Goal: Task Accomplishment & Management: Manage account settings

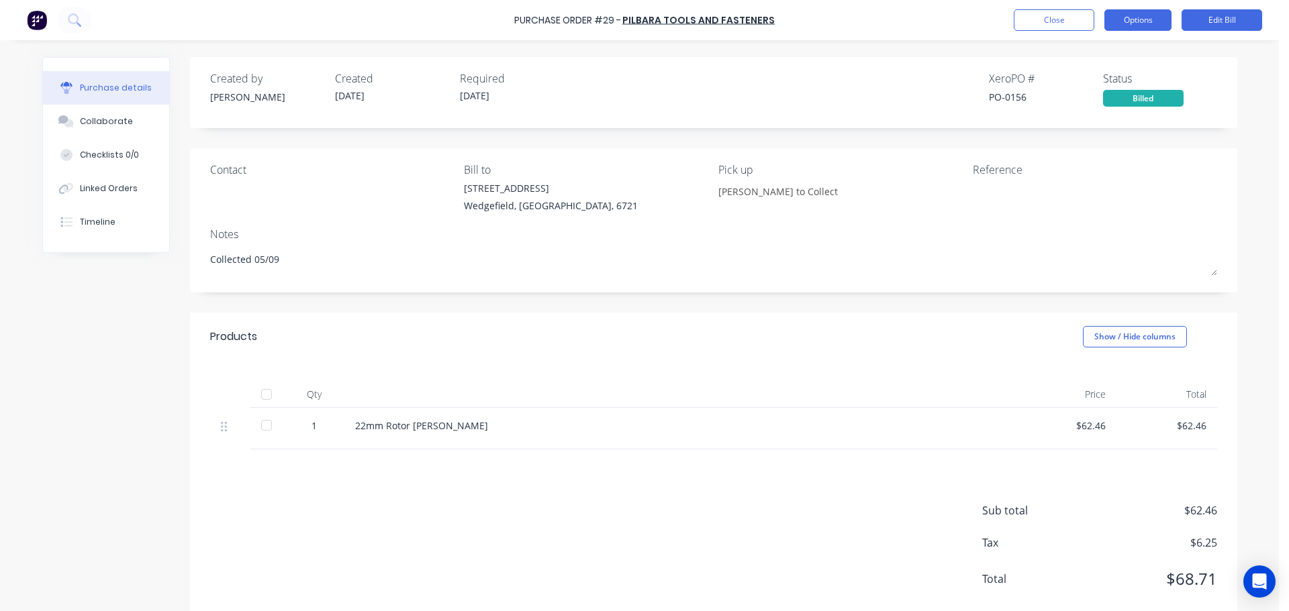
click at [1162, 21] on button "Options" at bounding box center [1137, 19] width 67 height 21
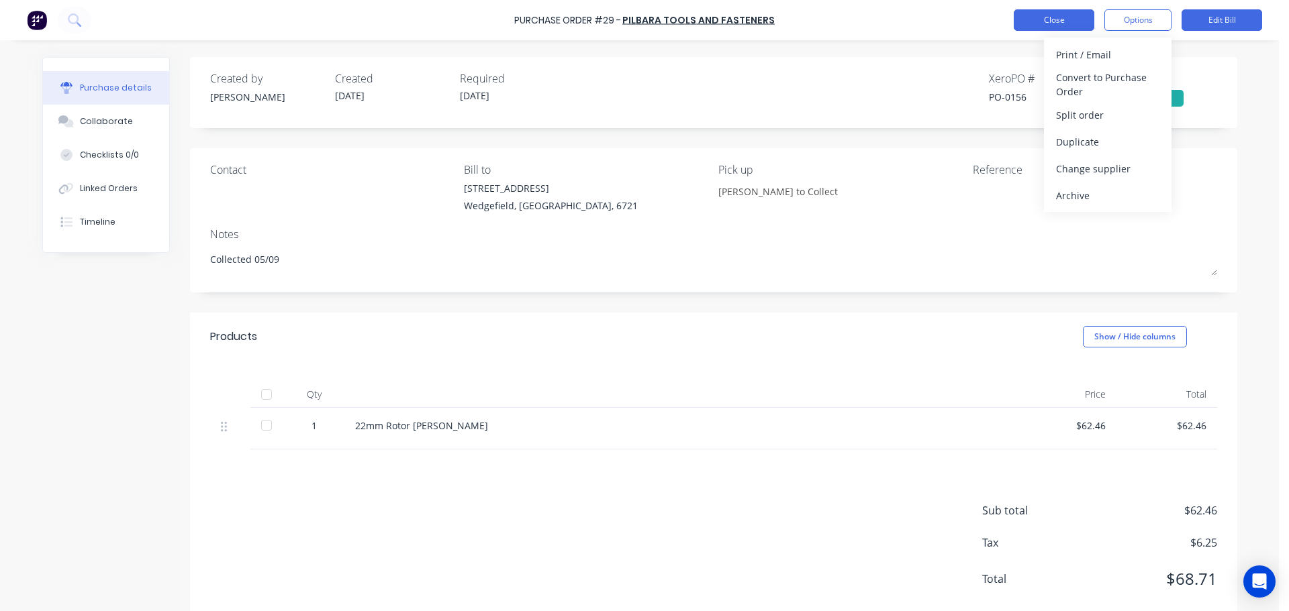
click at [1044, 26] on button "Close" at bounding box center [1053, 19] width 81 height 21
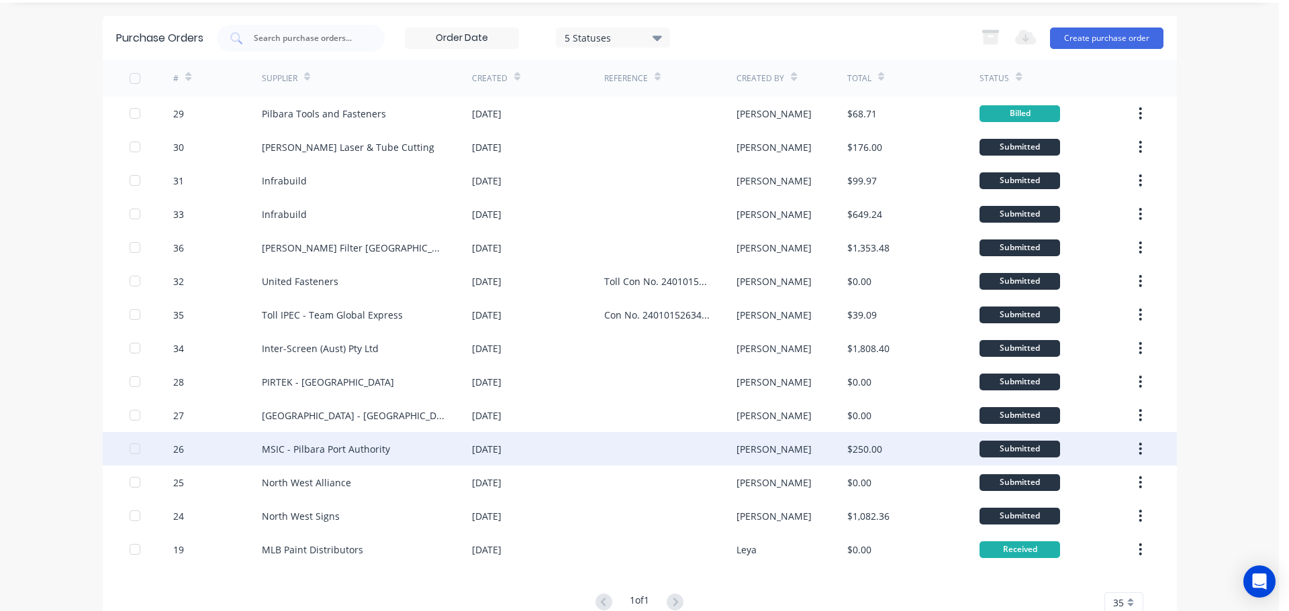
scroll to position [72, 0]
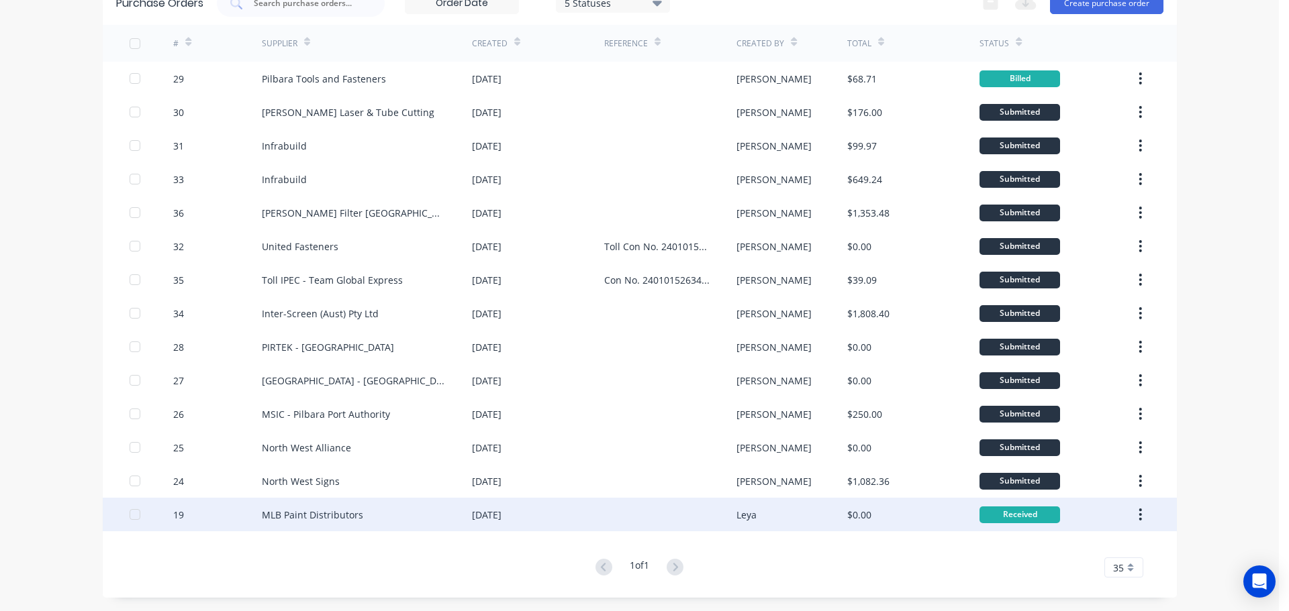
click at [1138, 513] on icon "button" at bounding box center [1139, 514] width 3 height 15
click at [1105, 548] on div "Archive" at bounding box center [1092, 549] width 103 height 19
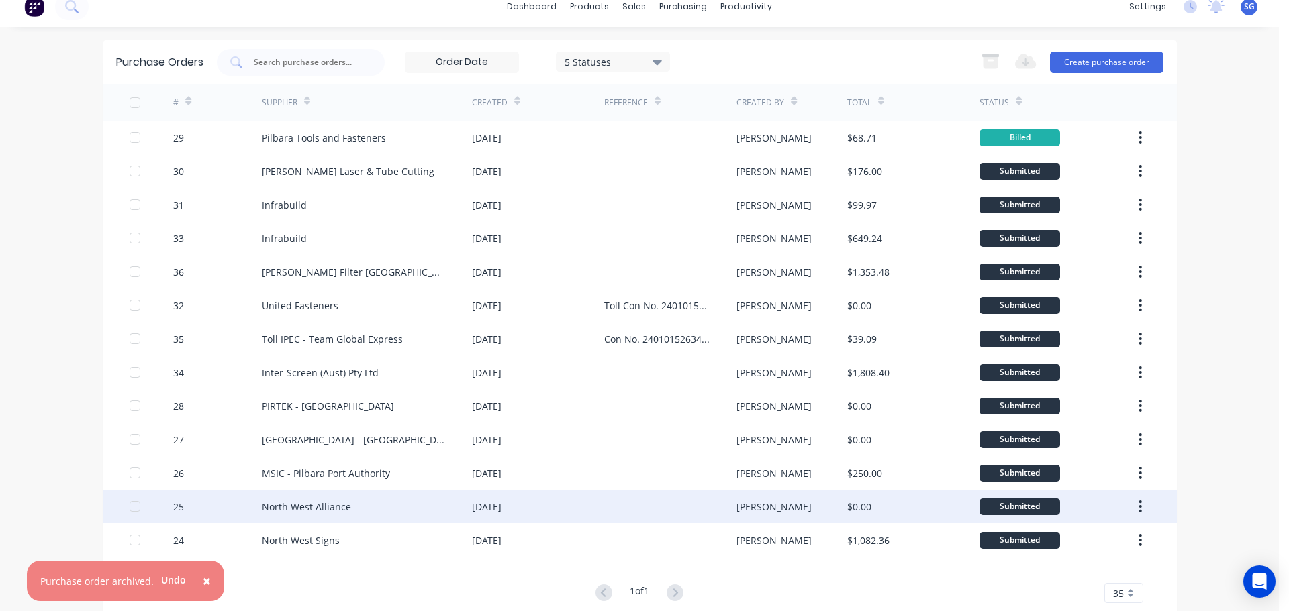
scroll to position [0, 0]
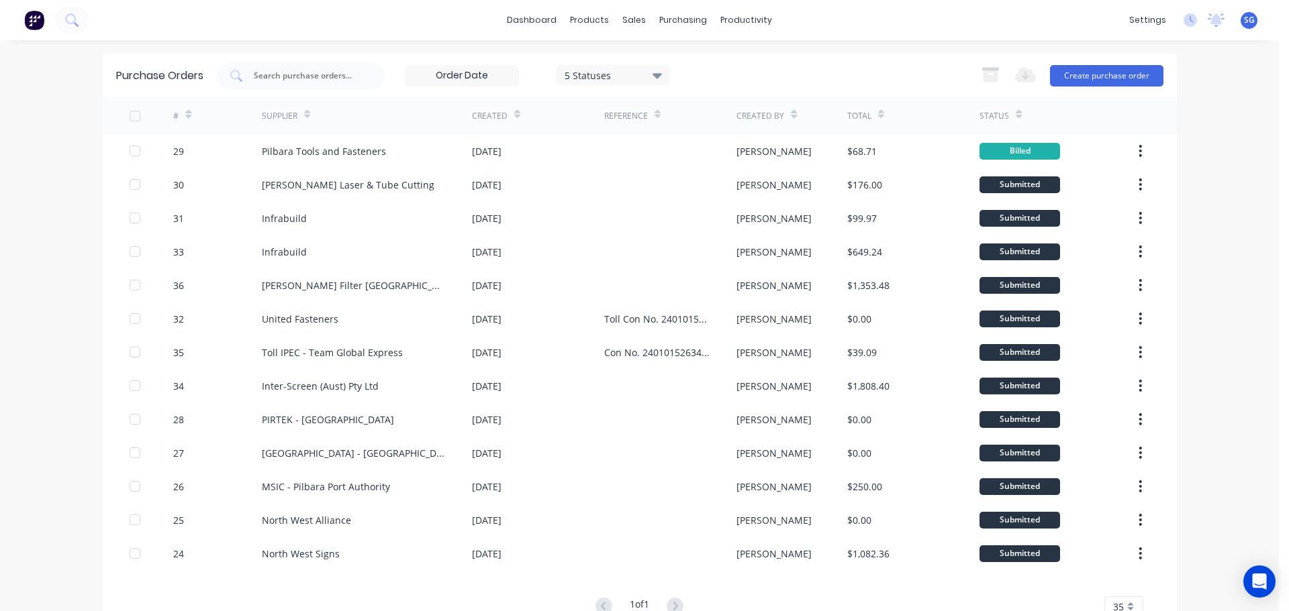
click at [652, 79] on icon at bounding box center [656, 75] width 9 height 15
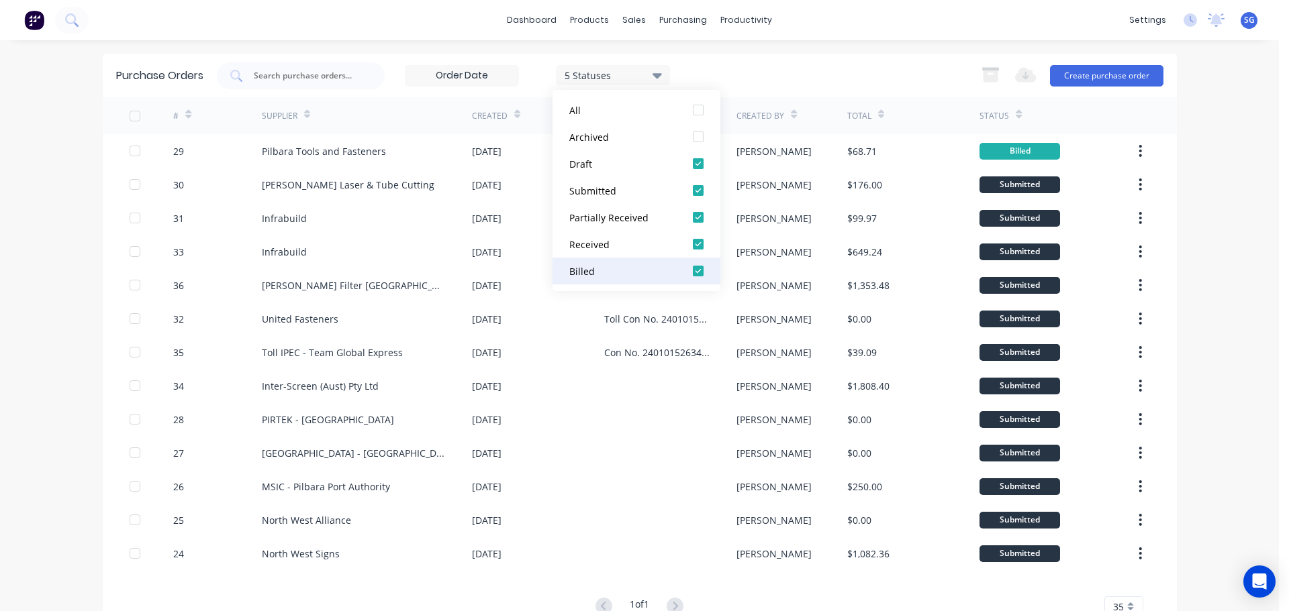
click at [698, 270] on div at bounding box center [698, 271] width 27 height 27
click at [653, 76] on icon at bounding box center [656, 75] width 9 height 5
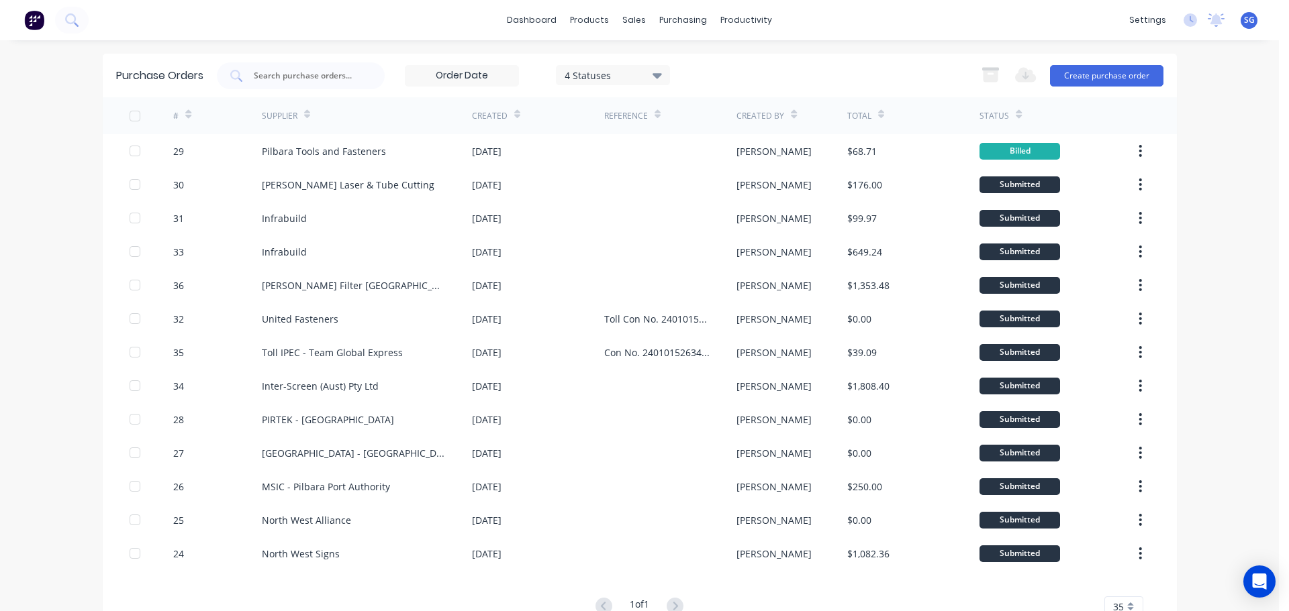
click at [1232, 240] on div "dashboard products sales purchasing productivity dashboard products Product Cat…" at bounding box center [639, 305] width 1279 height 611
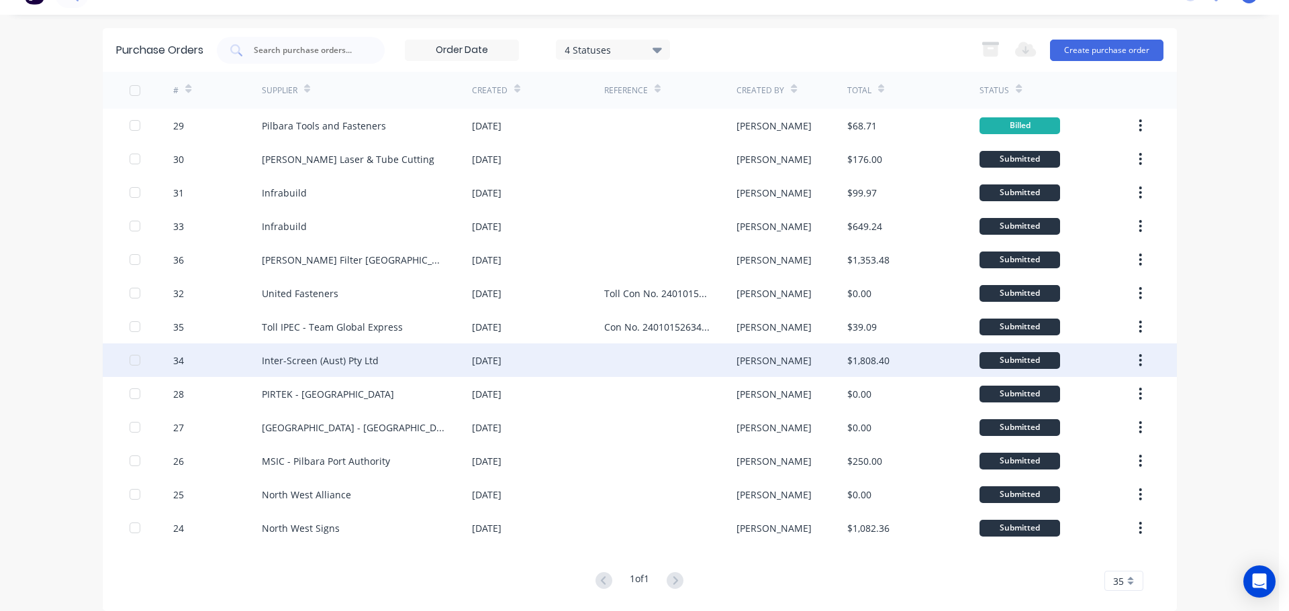
scroll to position [39, 0]
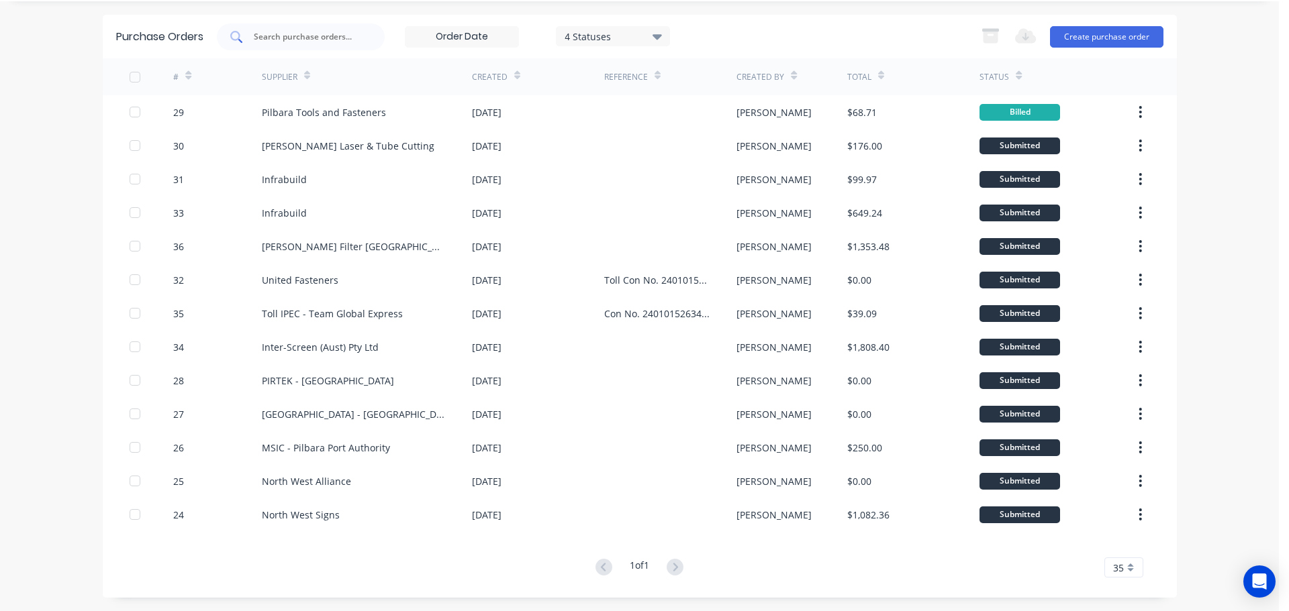
click at [266, 44] on div at bounding box center [301, 36] width 168 height 27
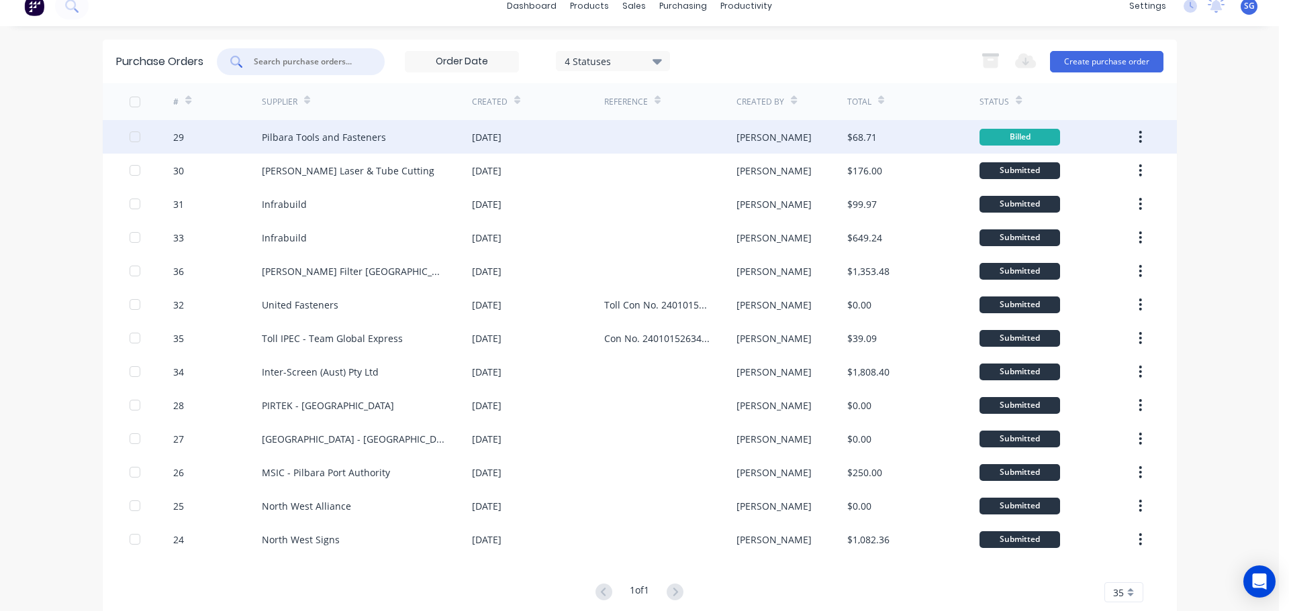
scroll to position [0, 0]
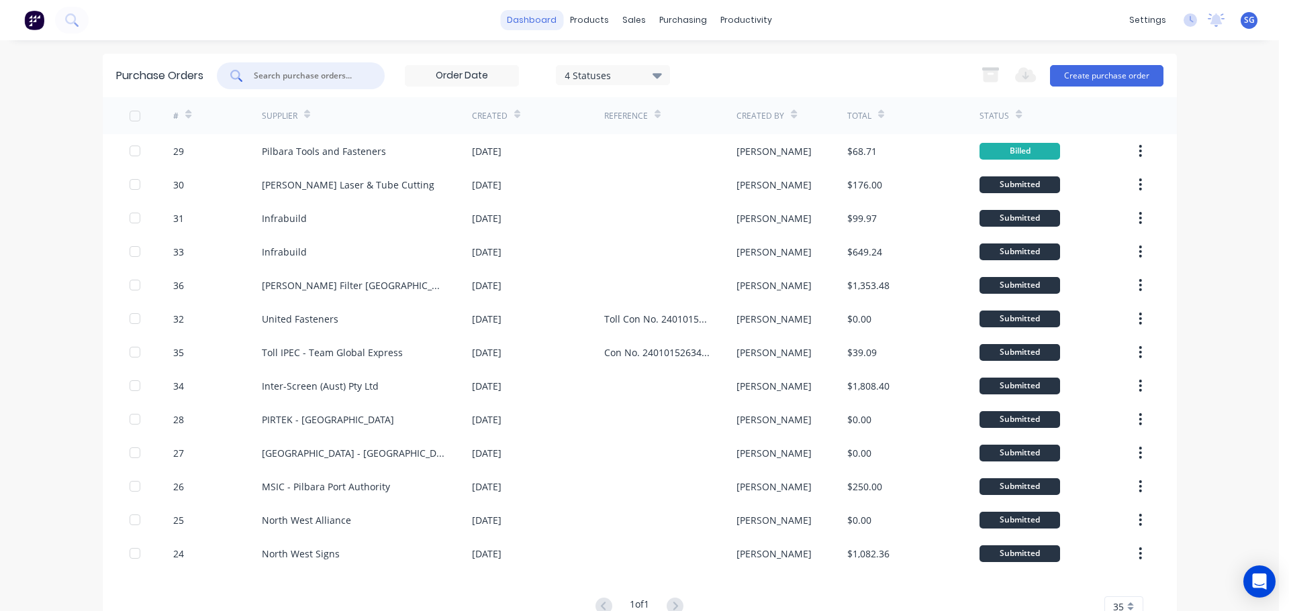
click at [521, 28] on link "dashboard" at bounding box center [531, 20] width 63 height 20
